Goal: Transaction & Acquisition: Purchase product/service

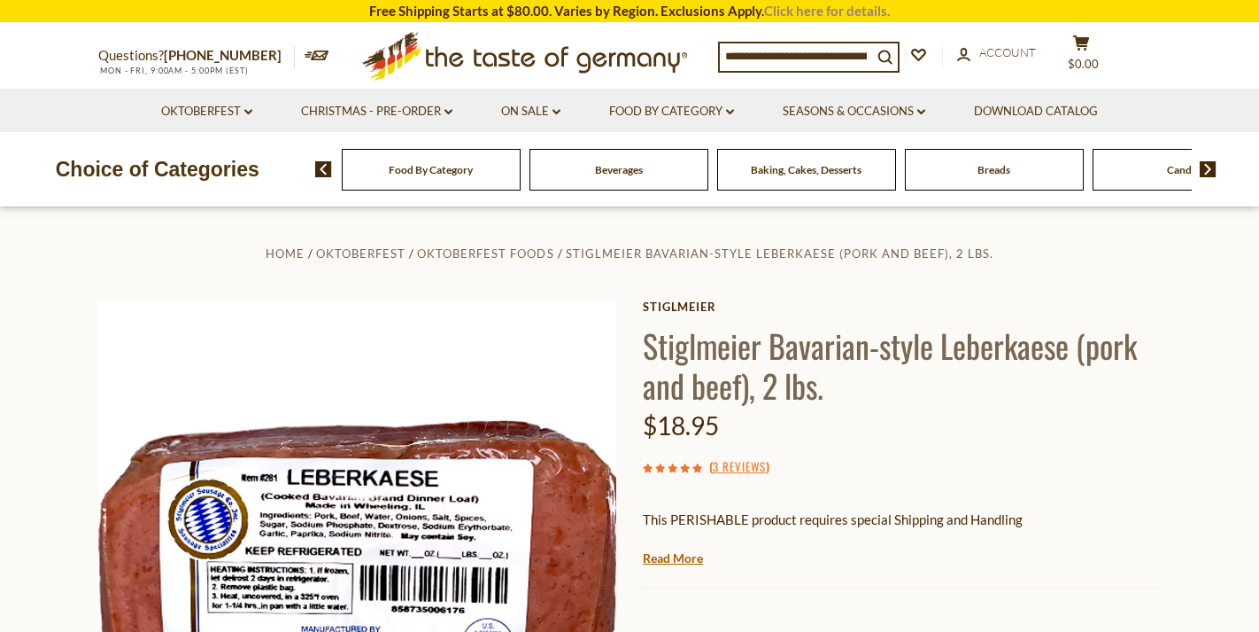
click at [807, 12] on link "Click here for details." at bounding box center [827, 11] width 126 height 16
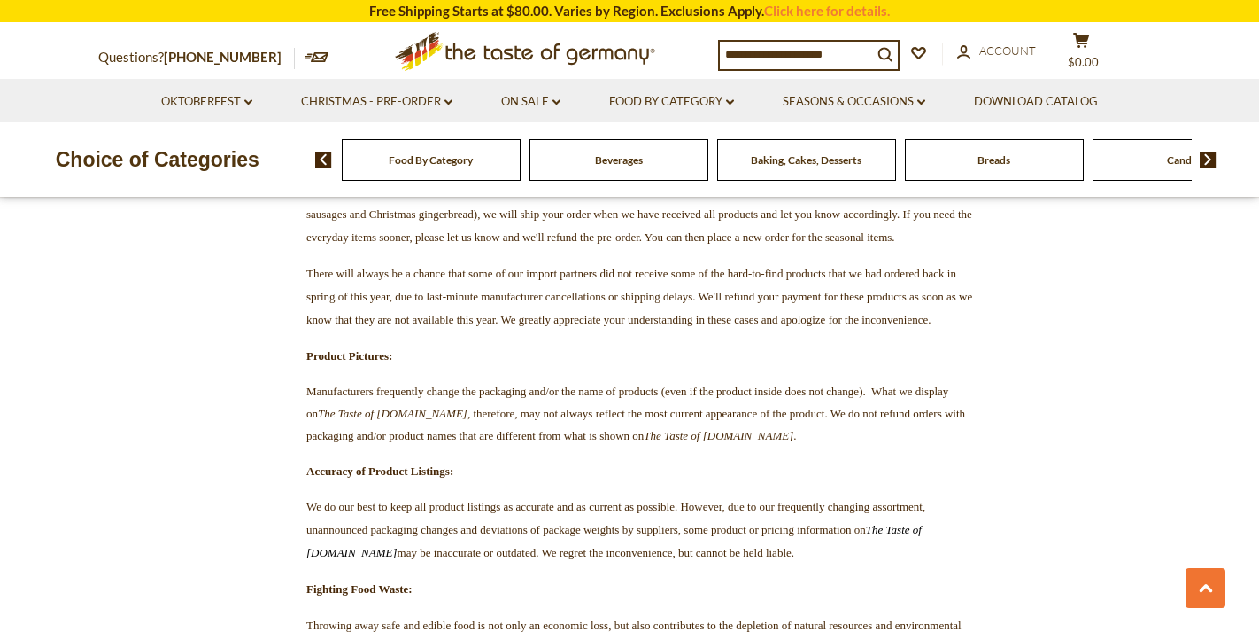
scroll to position [3469, 0]
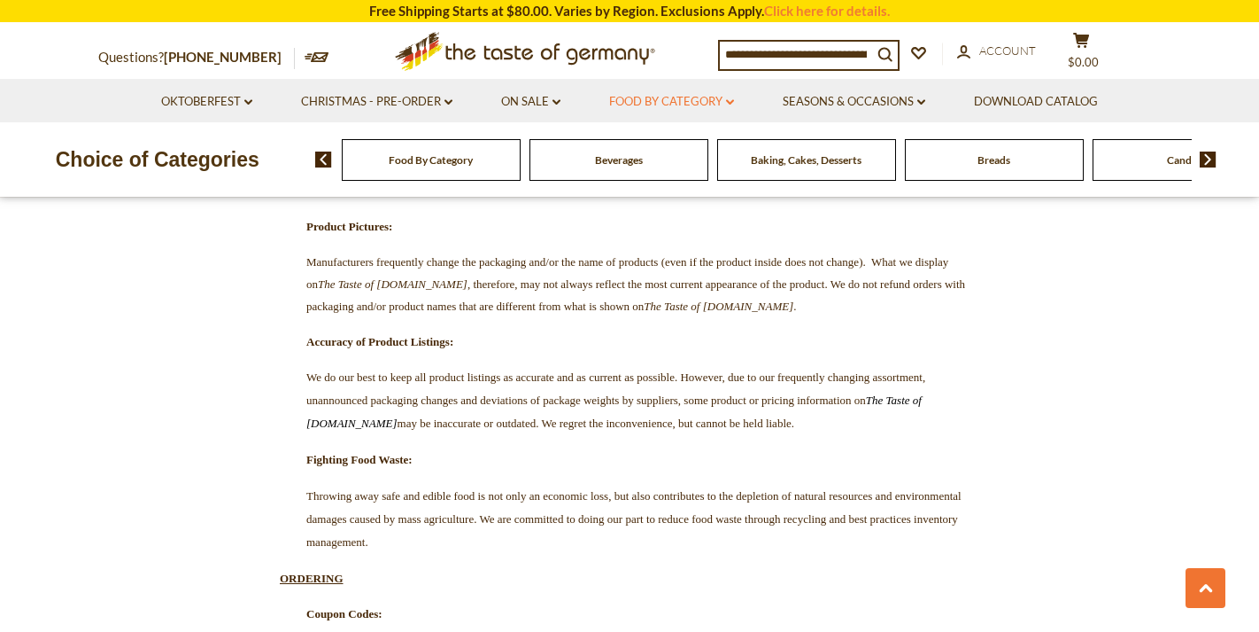
click at [655, 100] on link "Food By Category dropdown_arrow" at bounding box center [671, 101] width 125 height 19
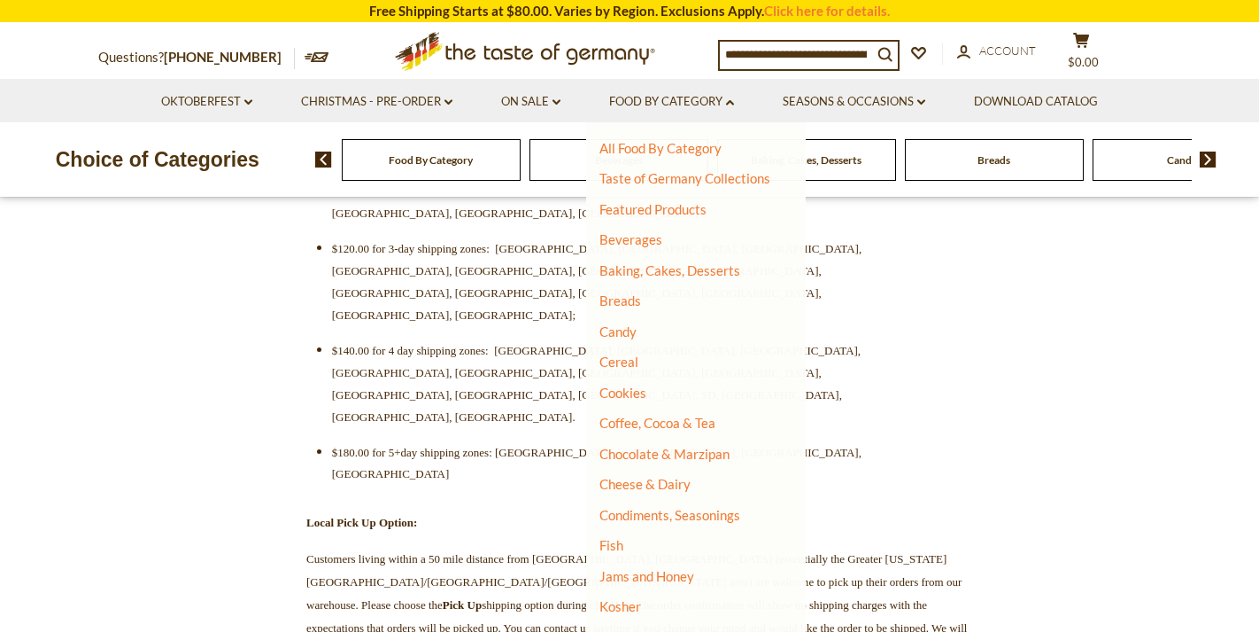
scroll to position [608, 0]
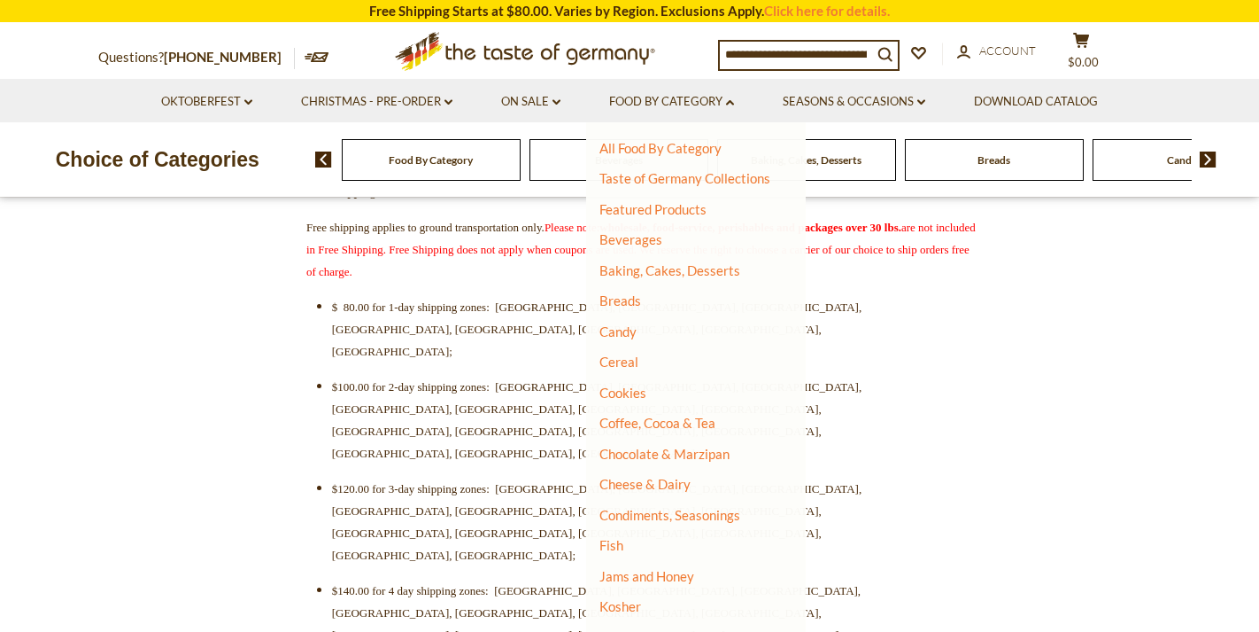
click at [777, 50] on input at bounding box center [796, 54] width 152 height 25
click at [522, 94] on link "On Sale dropdown_arrow" at bounding box center [530, 101] width 59 height 19
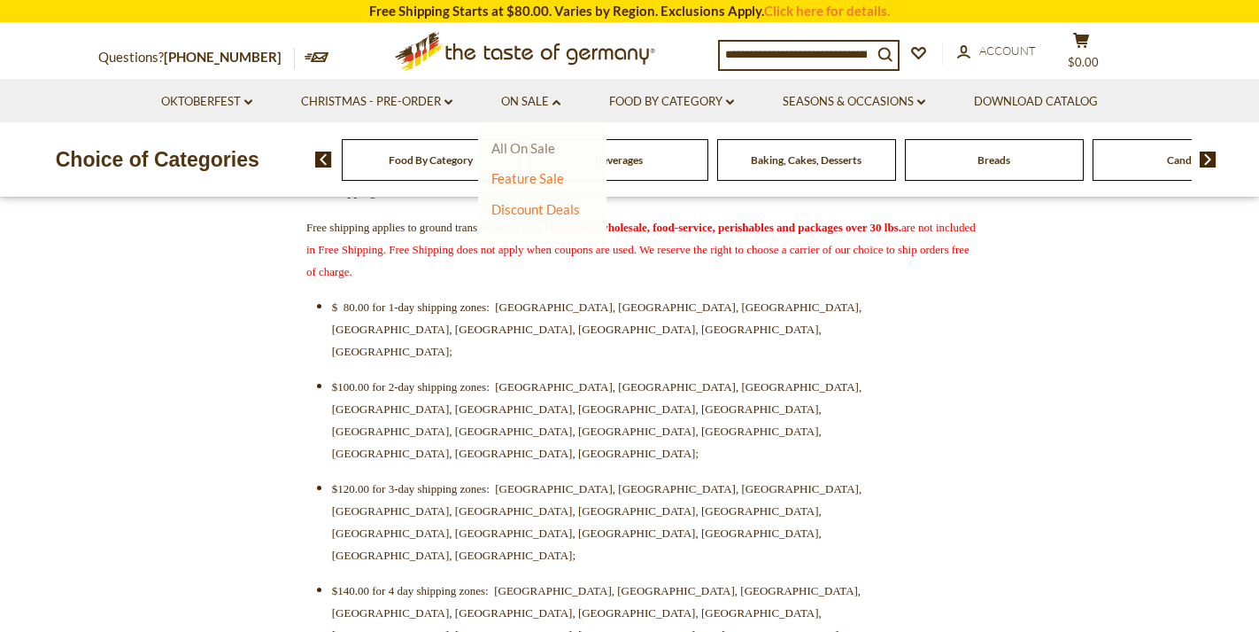
click at [520, 149] on link "All On Sale" at bounding box center [524, 148] width 64 height 16
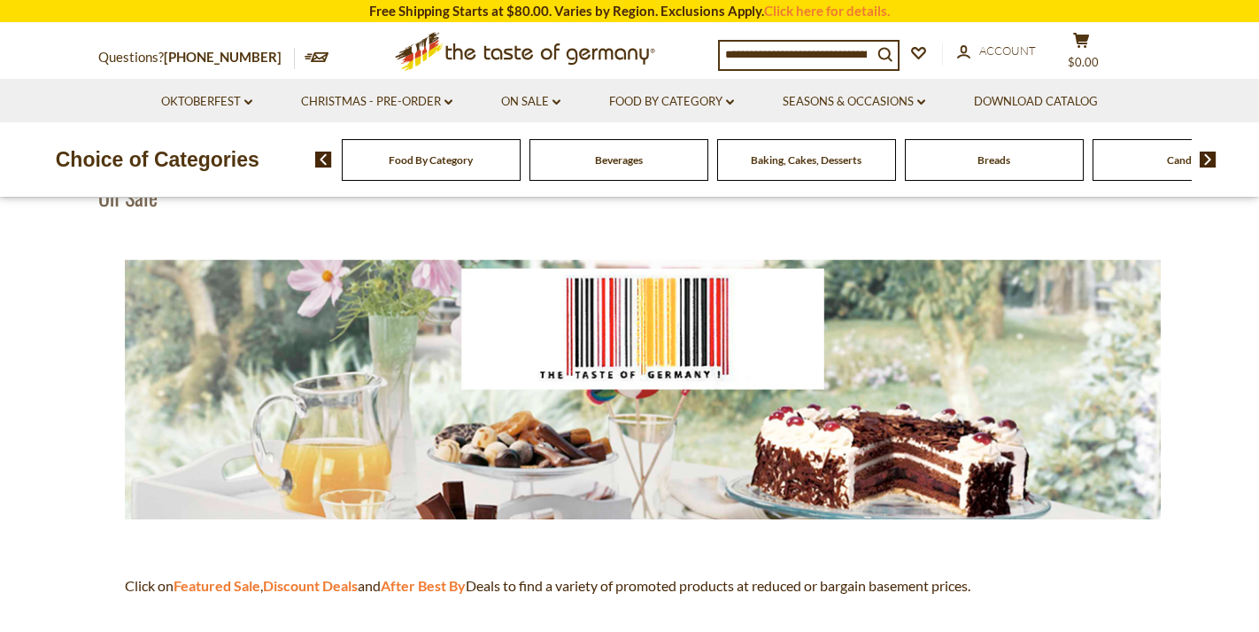
scroll to position [309, 0]
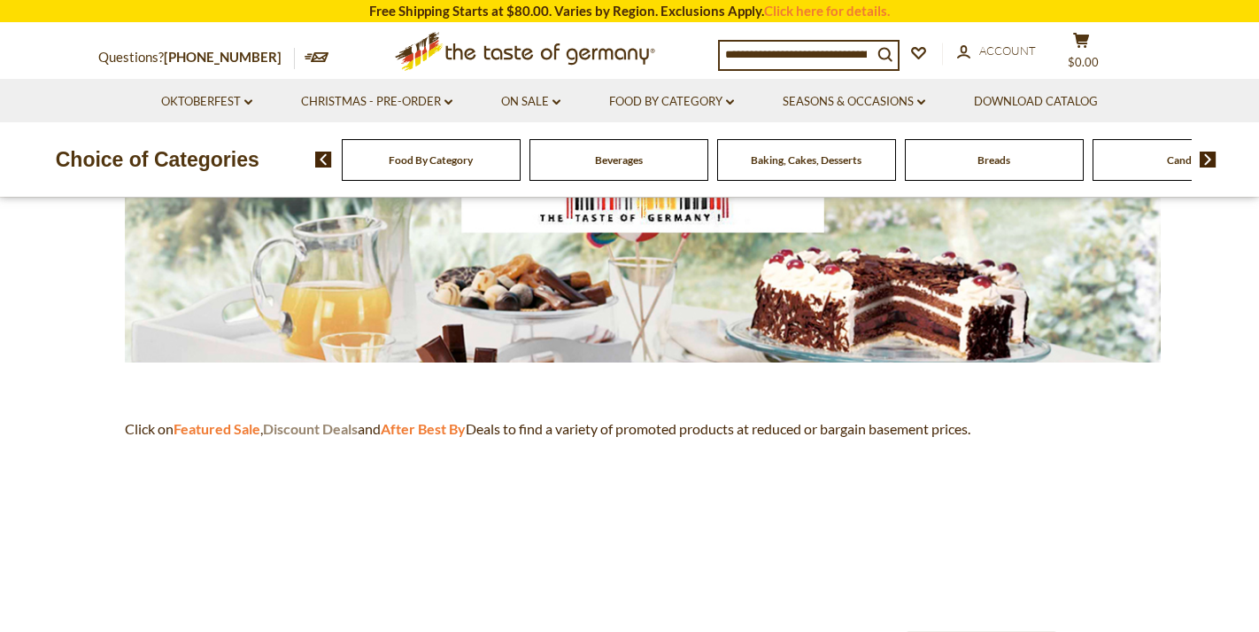
click at [299, 428] on strong "Discount Deals" at bounding box center [310, 428] width 95 height 17
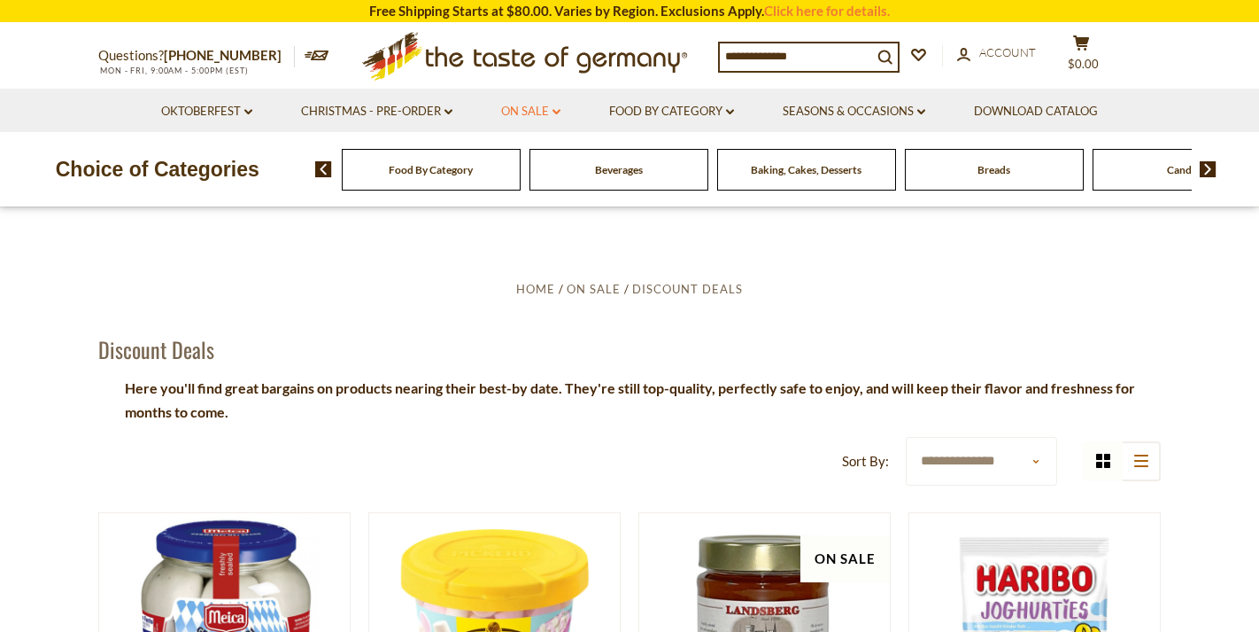
click at [540, 106] on link "On Sale dropdown_arrow" at bounding box center [530, 111] width 59 height 19
click at [519, 185] on link "Feature Sale" at bounding box center [528, 188] width 73 height 16
